Goal: Task Accomplishment & Management: Manage account settings

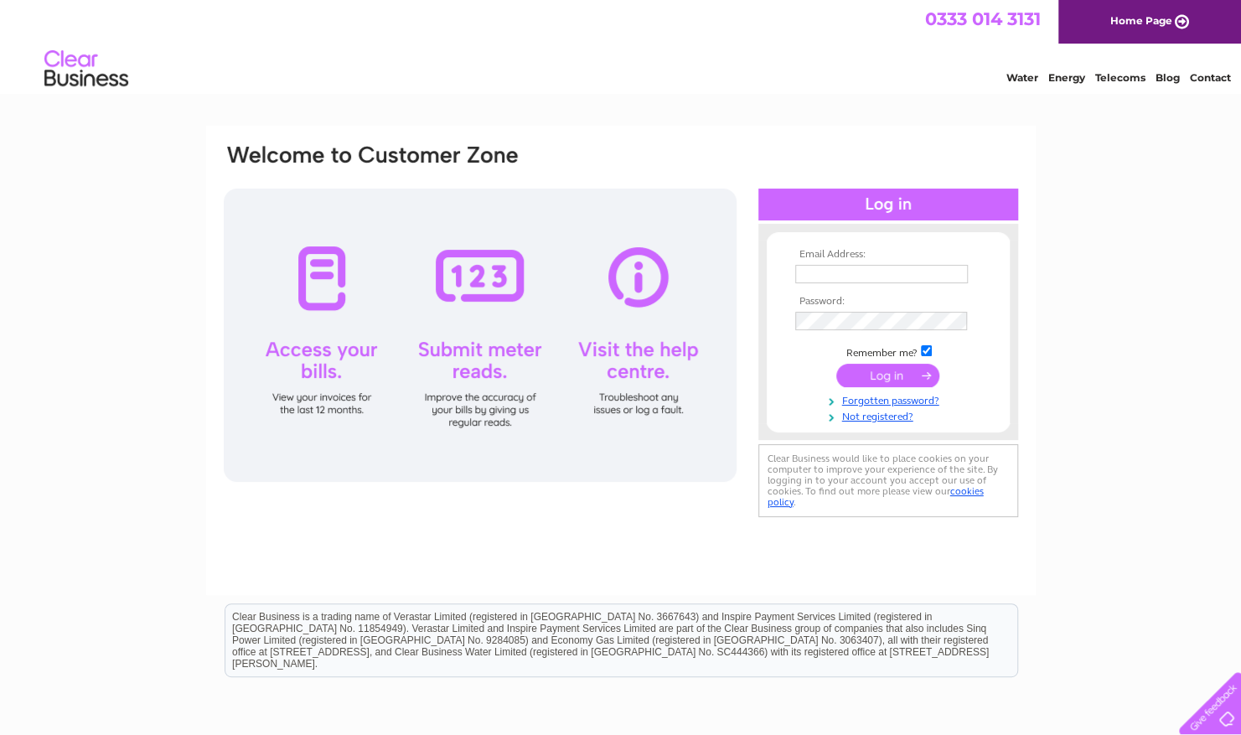
type input "ccrippsclark@hotmail.co.uk"
click at [908, 370] on input "submit" at bounding box center [887, 375] width 103 height 23
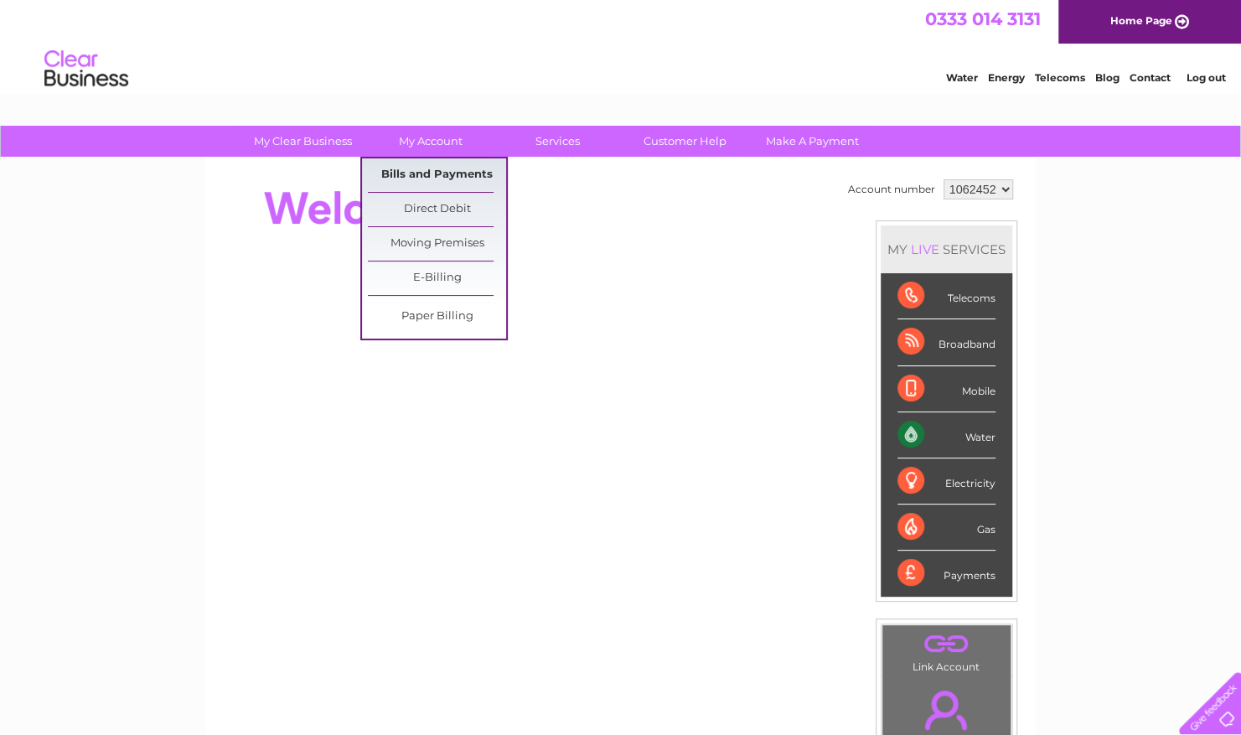
click at [419, 173] on link "Bills and Payments" at bounding box center [437, 175] width 138 height 34
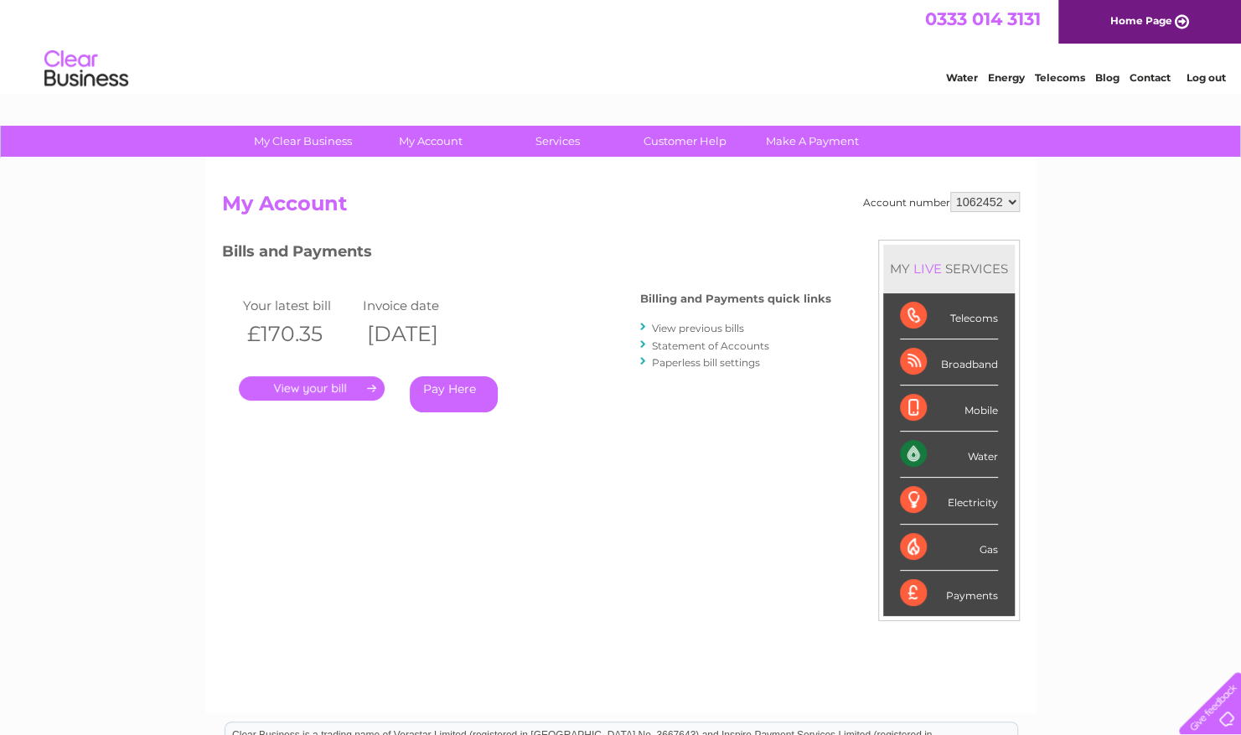
click at [711, 327] on link "View previous bills" at bounding box center [698, 328] width 92 height 13
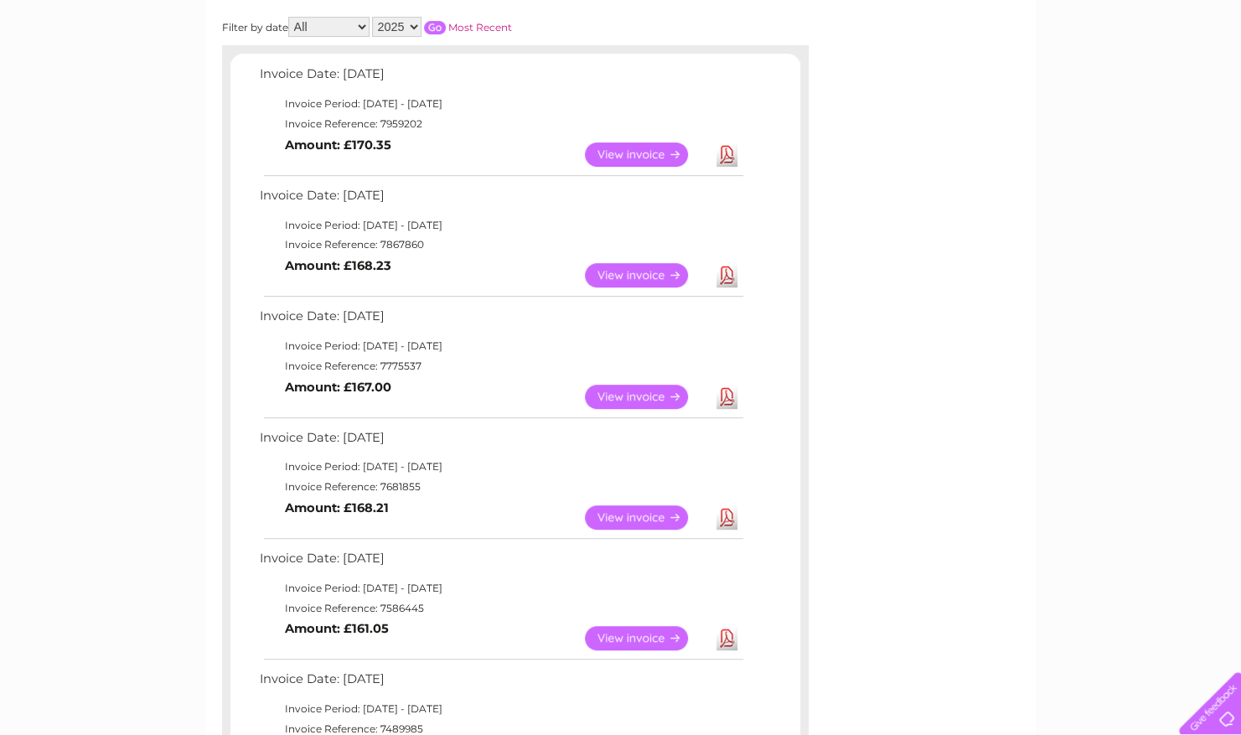
scroll to position [252, 0]
click at [652, 518] on link "View" at bounding box center [646, 516] width 123 height 24
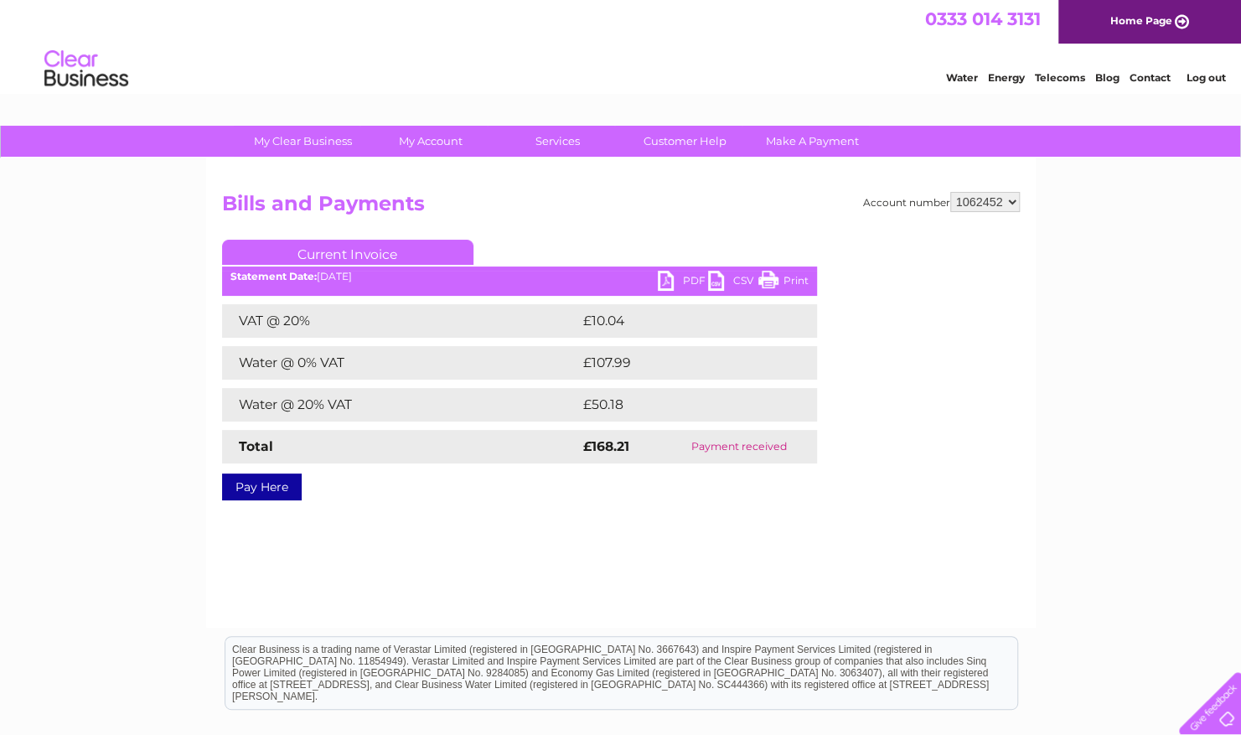
click at [266, 491] on link "Pay Here" at bounding box center [262, 486] width 80 height 27
click at [699, 282] on link "PDF" at bounding box center [683, 283] width 50 height 24
click at [783, 282] on link "Print" at bounding box center [783, 283] width 50 height 24
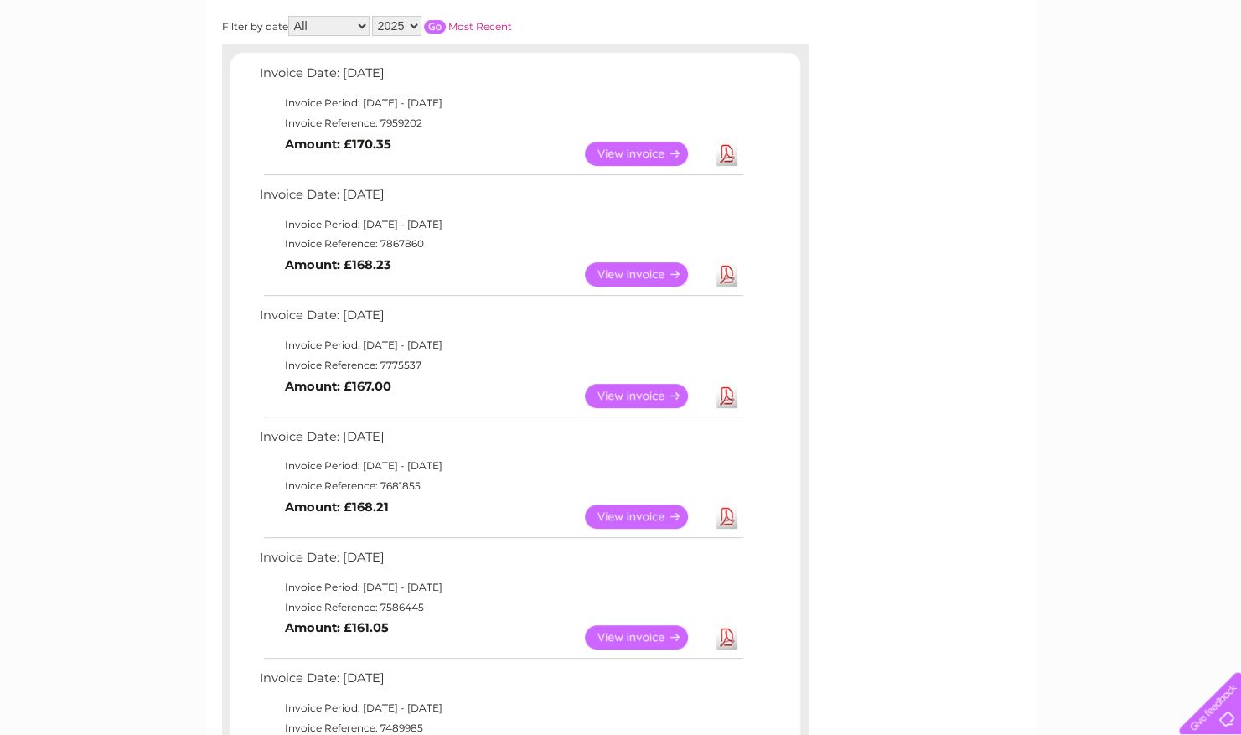
click at [617, 400] on link "View" at bounding box center [646, 396] width 123 height 24
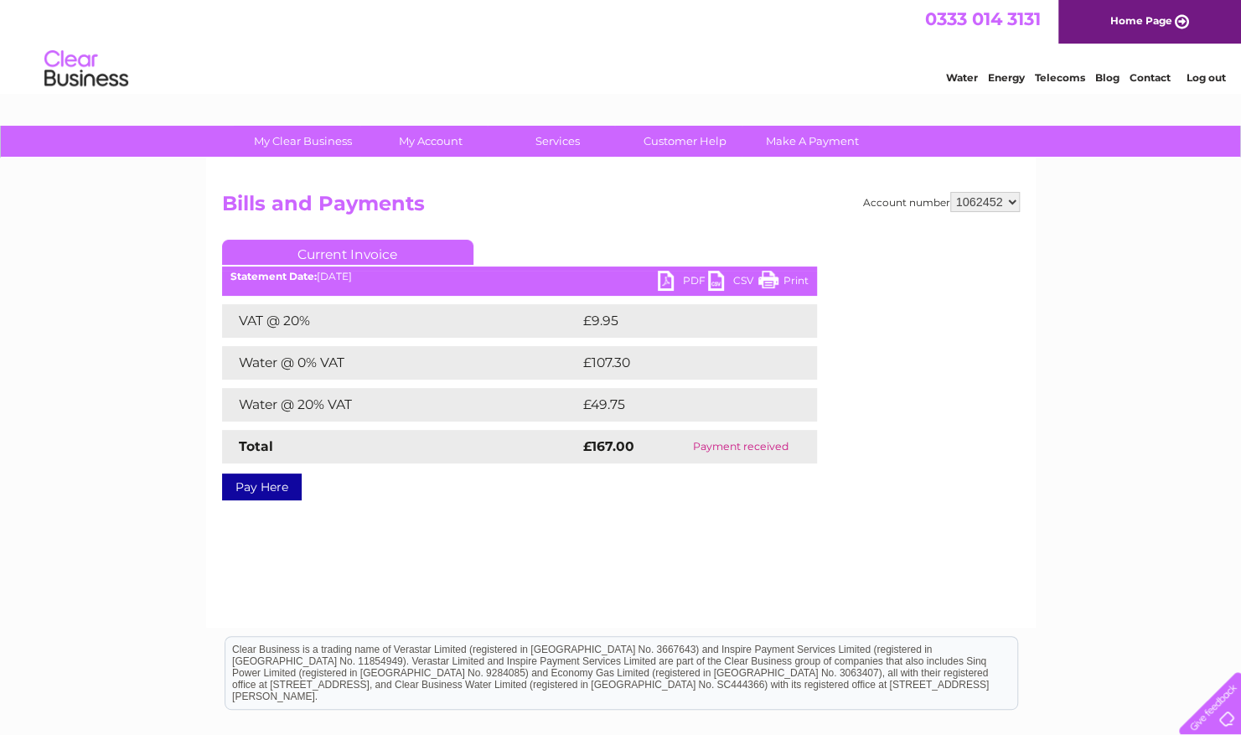
click at [786, 283] on link "Print" at bounding box center [783, 283] width 50 height 24
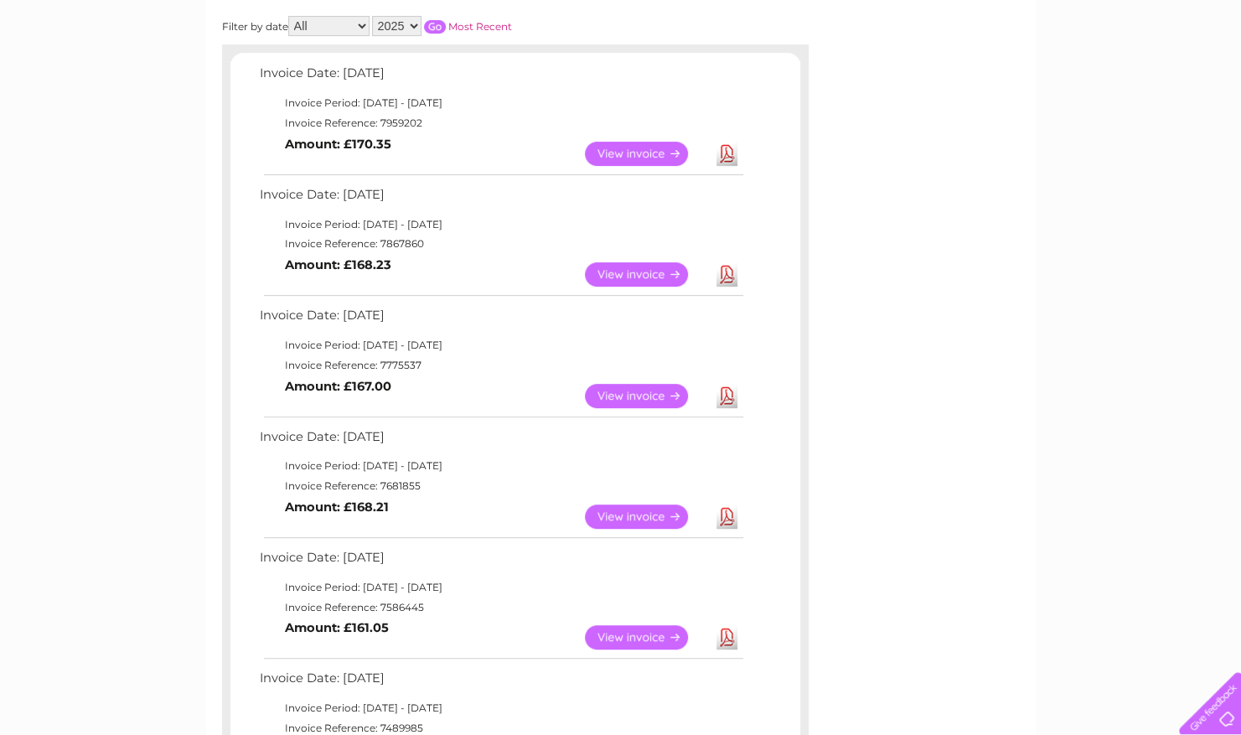
click at [635, 275] on link "View" at bounding box center [646, 274] width 123 height 24
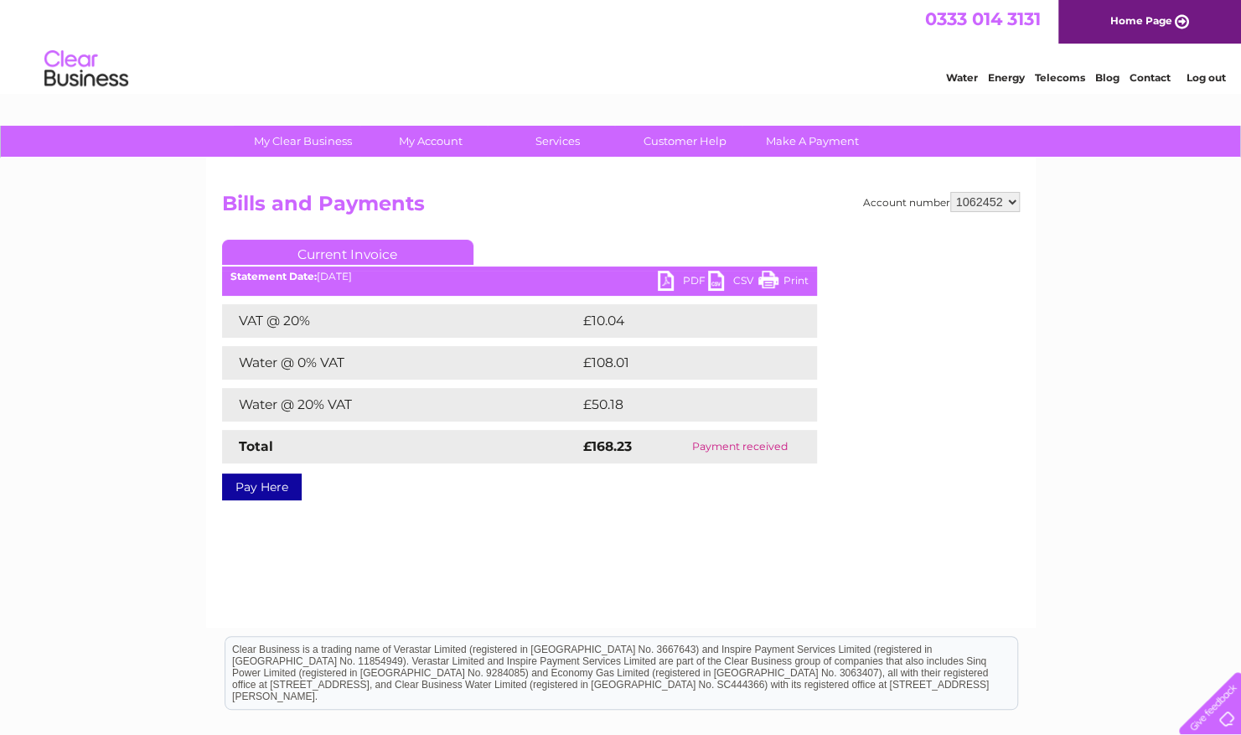
click at [786, 278] on link "Print" at bounding box center [783, 283] width 50 height 24
